Goal: Task Accomplishment & Management: Use online tool/utility

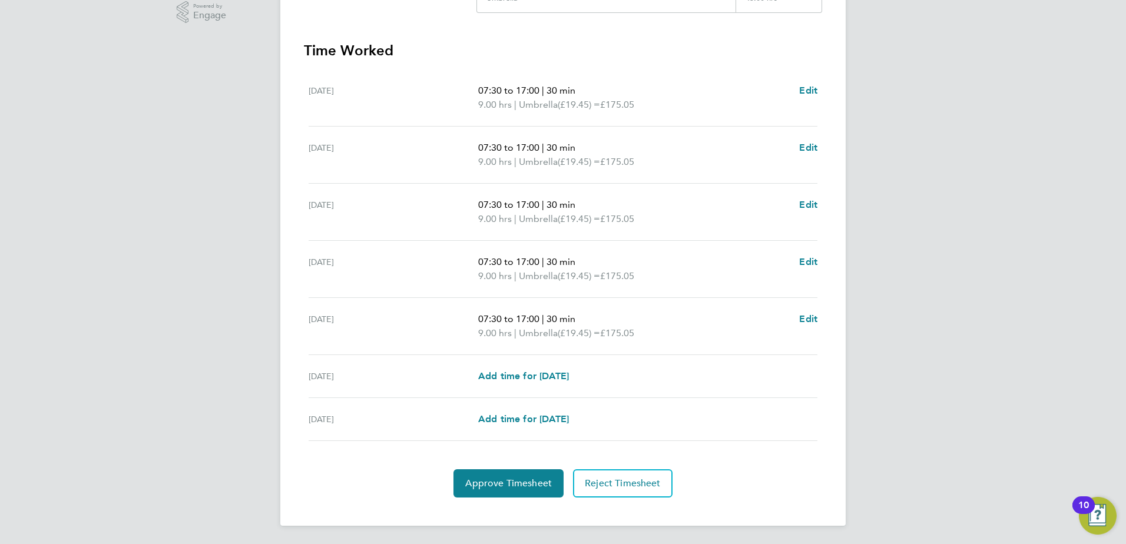
scroll to position [307, 0]
click at [526, 490] on button "Approve Timesheet" at bounding box center [508, 483] width 110 height 28
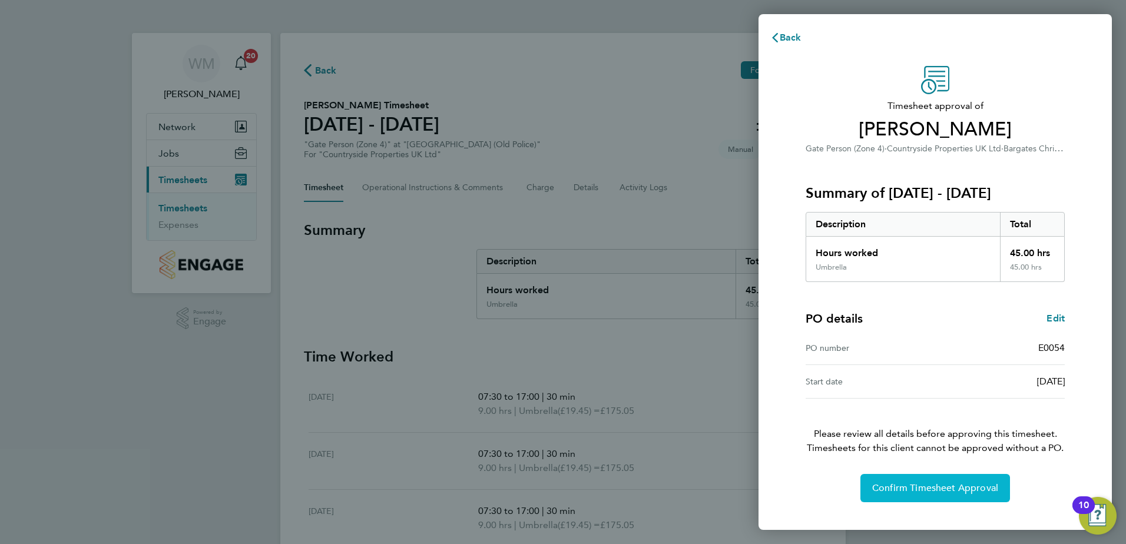
click at [924, 488] on span "Confirm Timesheet Approval" at bounding box center [935, 488] width 126 height 12
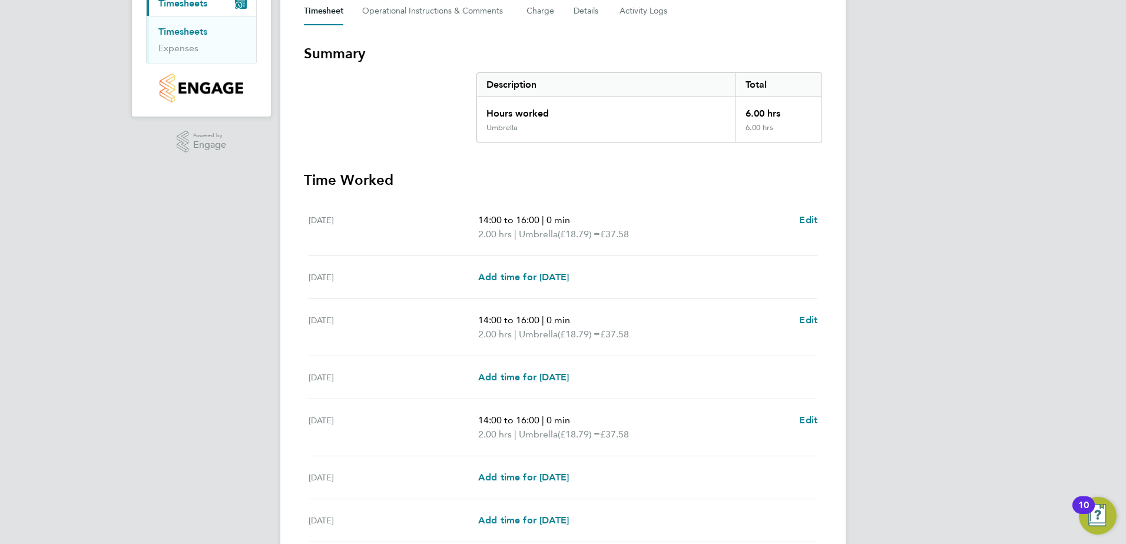
scroll to position [278, 0]
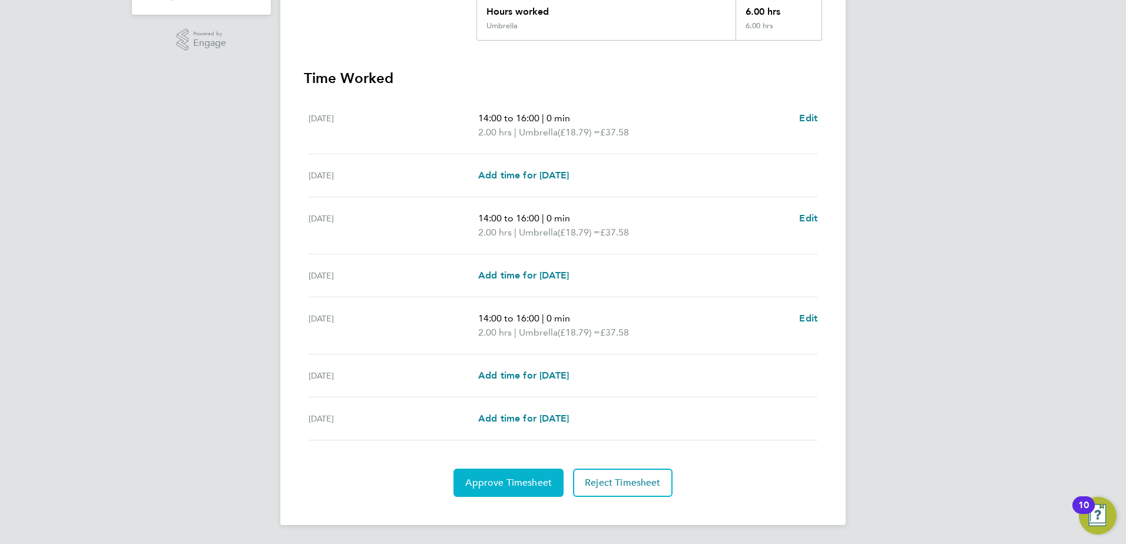
click at [491, 481] on span "Approve Timesheet" at bounding box center [508, 483] width 87 height 12
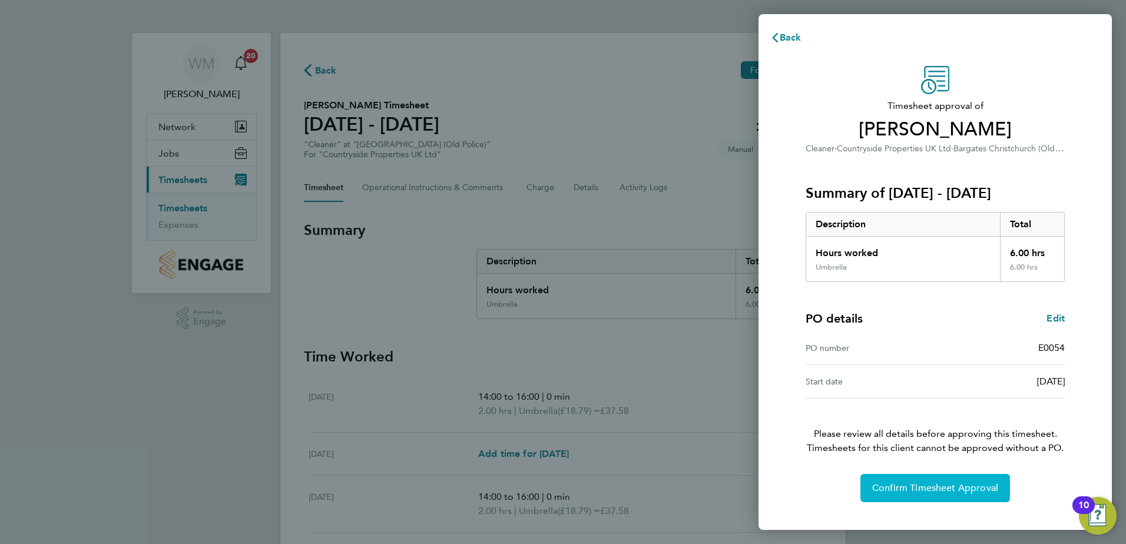
click at [911, 497] on button "Confirm Timesheet Approval" at bounding box center [935, 488] width 150 height 28
